Goal: Download file/media

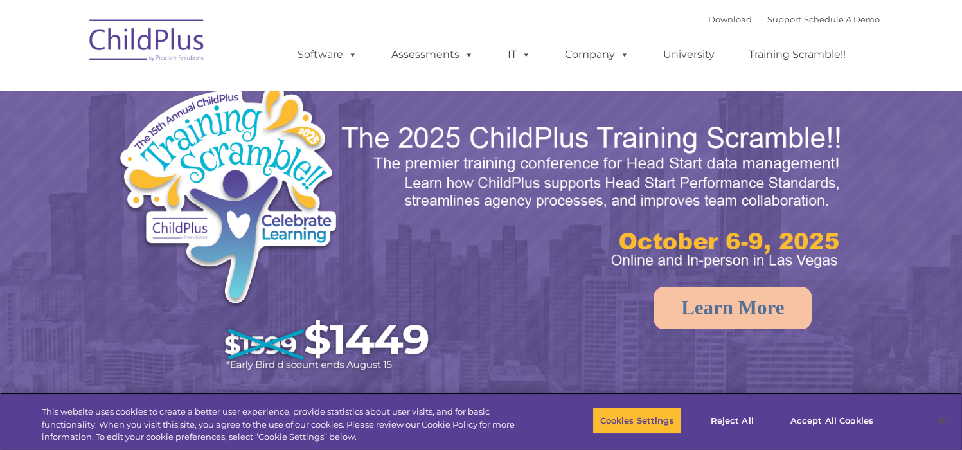
select select "MEDIUM"
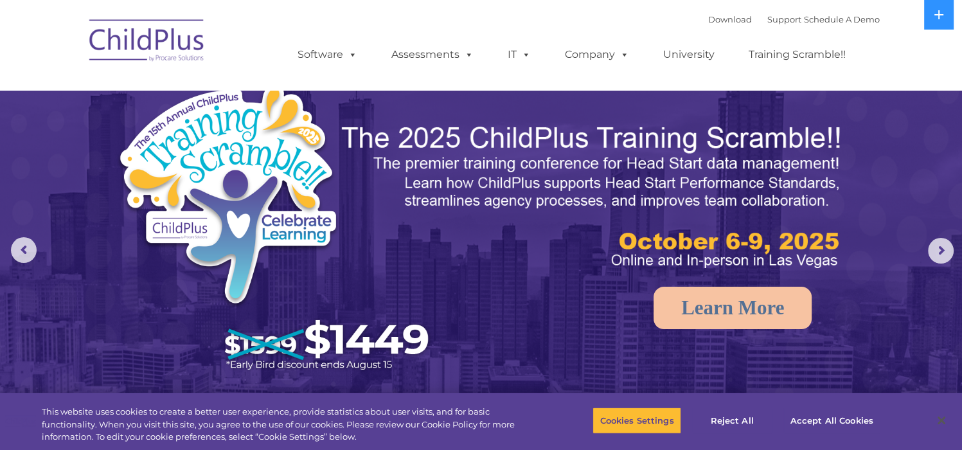
click at [158, 40] on img at bounding box center [147, 42] width 129 height 64
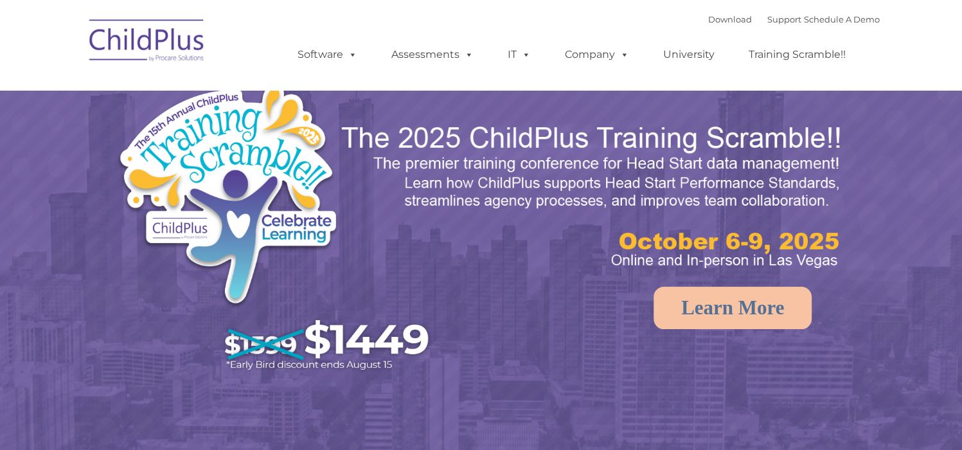
select select "MEDIUM"
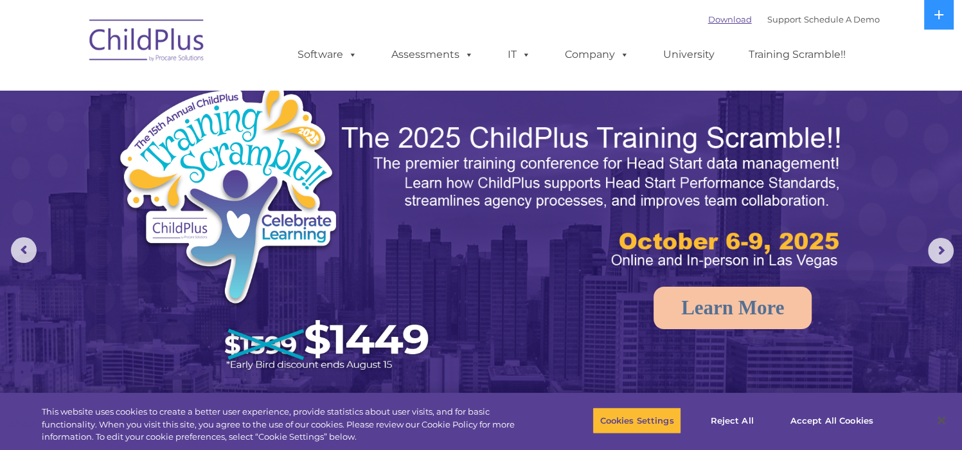
click at [708, 22] on link "Download" at bounding box center [730, 19] width 44 height 10
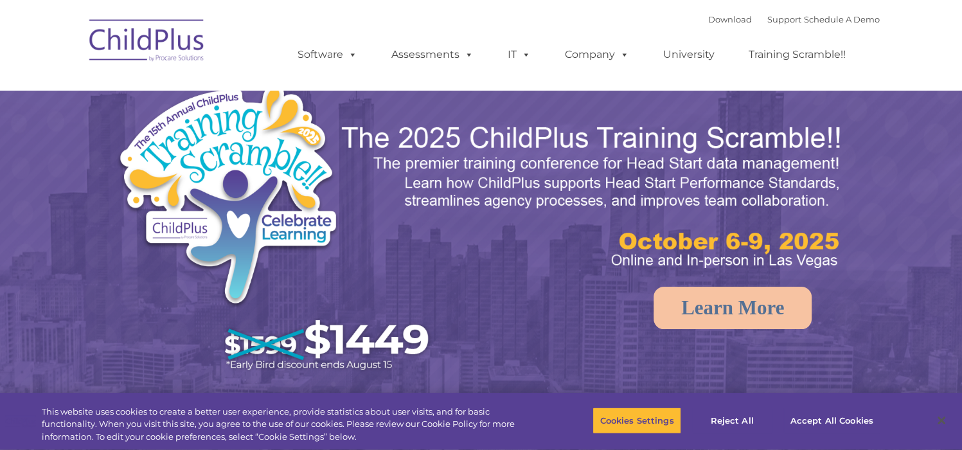
select select "MEDIUM"
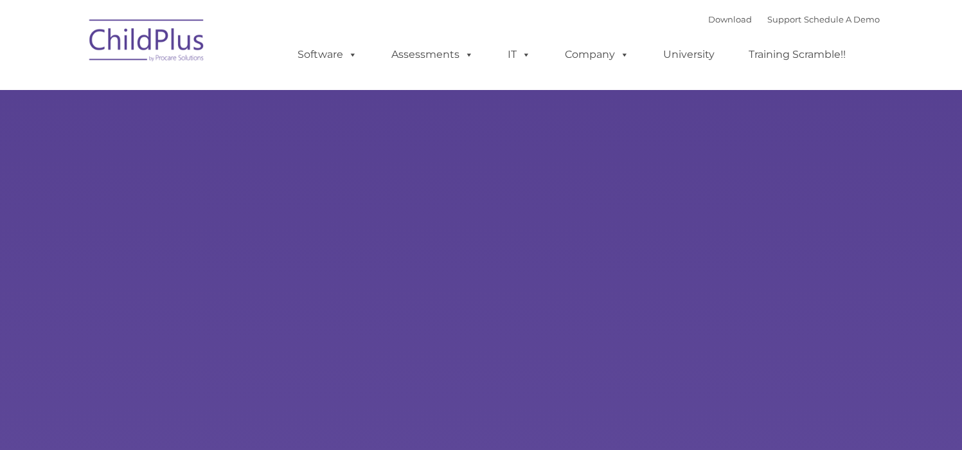
type input ""
